Goal: Task Accomplishment & Management: Use online tool/utility

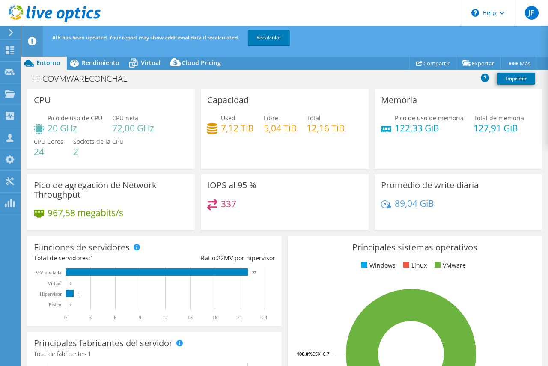
select select "USD"
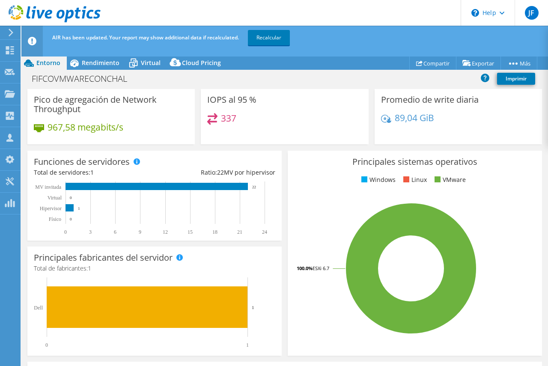
scroll to position [43, 0]
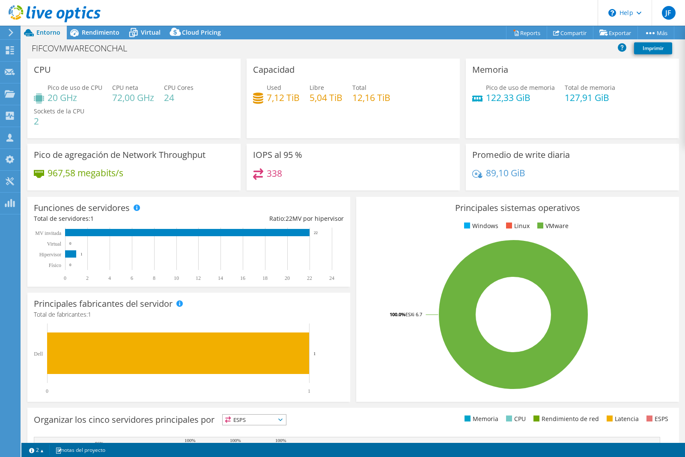
select select "USD"
